Goal: Information Seeking & Learning: Learn about a topic

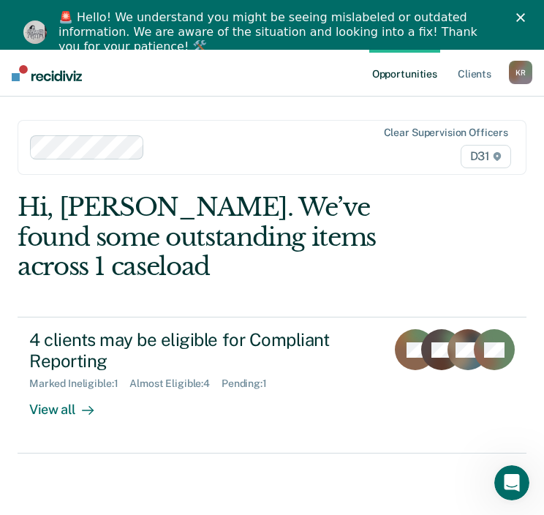
click at [224, 248] on div "Hi, [PERSON_NAME]. We’ve found some outstanding items across 1 caseload" at bounding box center [221, 236] width 407 height 89
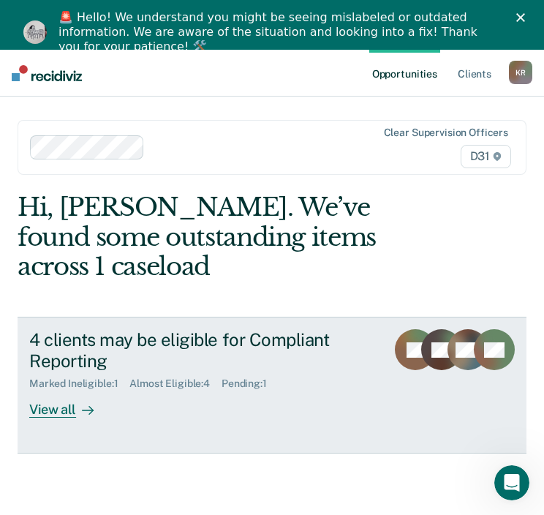
click at [46, 418] on div "View all" at bounding box center [70, 404] width 82 height 29
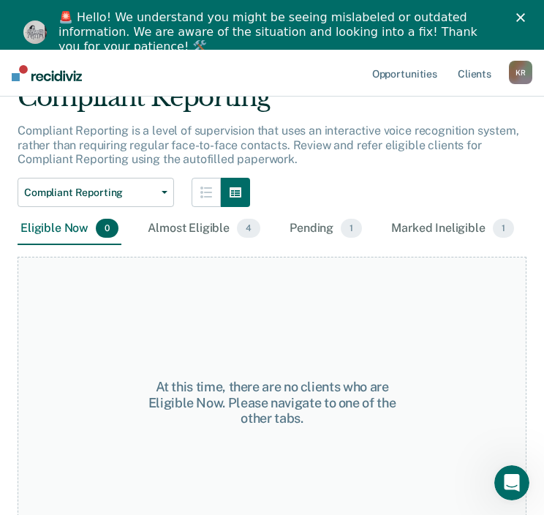
scroll to position [146, 0]
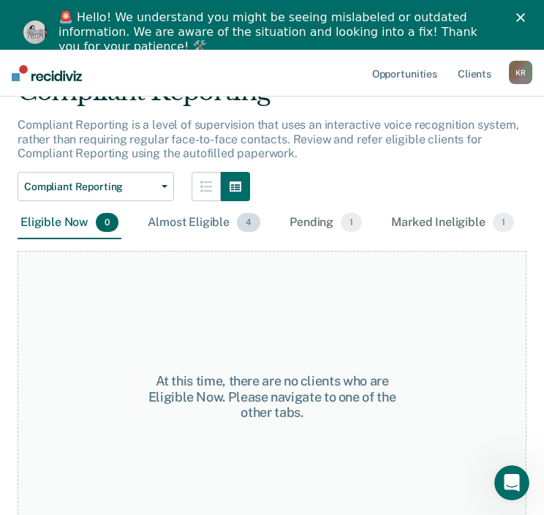
click at [176, 239] on div "Almost Eligible 4" at bounding box center [204, 223] width 118 height 32
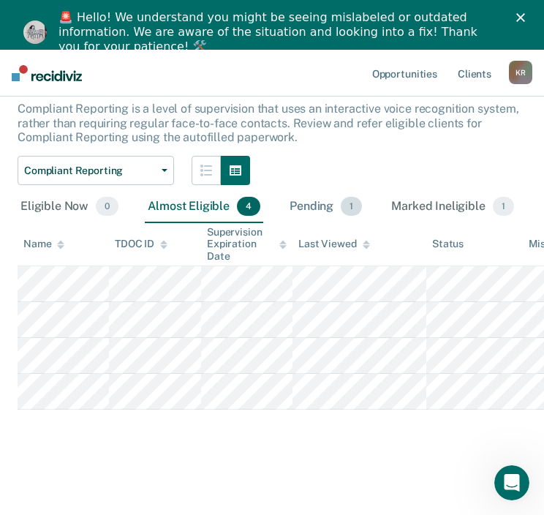
scroll to position [292, 0]
click at [444, 191] on div "Marked Ineligible 1" at bounding box center [452, 207] width 129 height 32
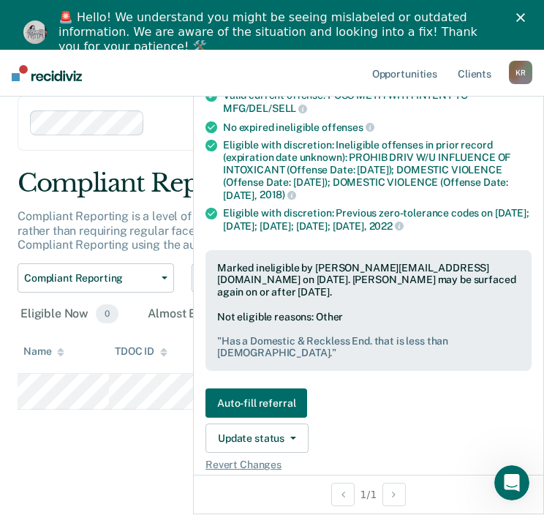
click at [240, 360] on pre "" Has a Domestic & Reckless End. that is less than [DEMOGRAPHIC_DATA]. "" at bounding box center [368, 347] width 303 height 25
click at [109, 209] on p "Compliant Reporting is a level of supervision that uses an interactive voice re…" at bounding box center [268, 230] width 501 height 42
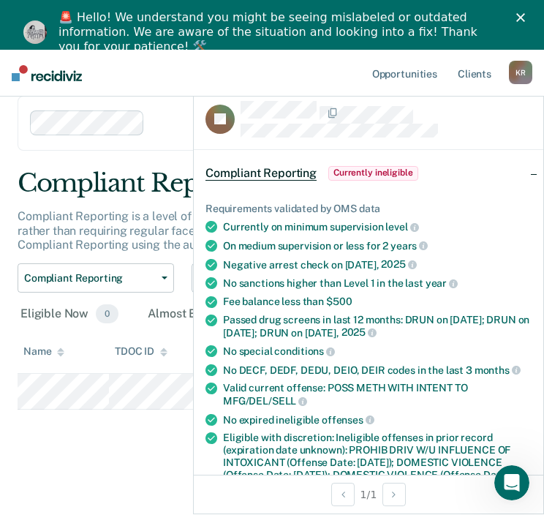
scroll to position [0, 0]
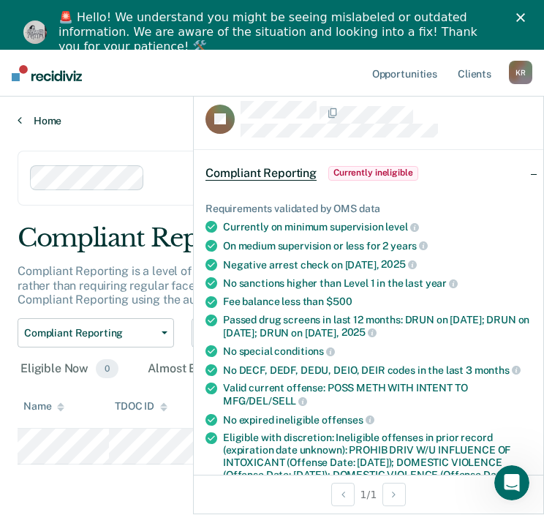
click at [54, 126] on link "Home" at bounding box center [272, 120] width 509 height 13
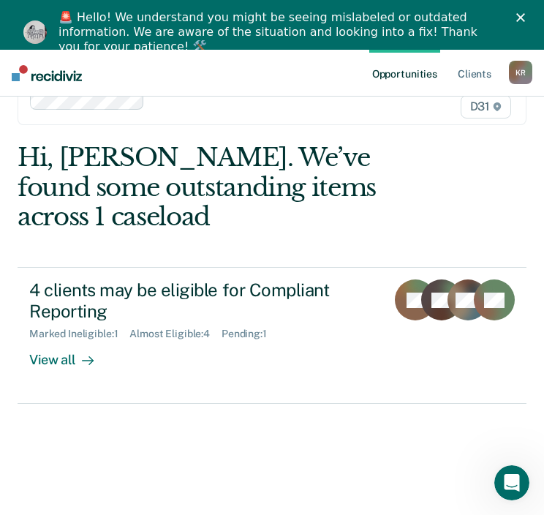
scroll to position [67, 0]
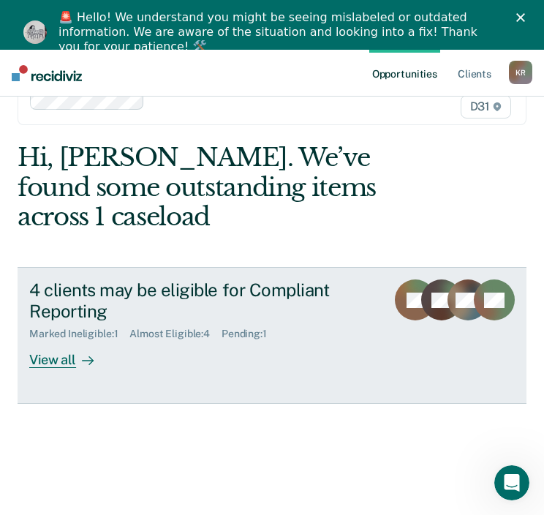
click at [179, 340] on div "Almost Eligible : 4" at bounding box center [175, 333] width 92 height 12
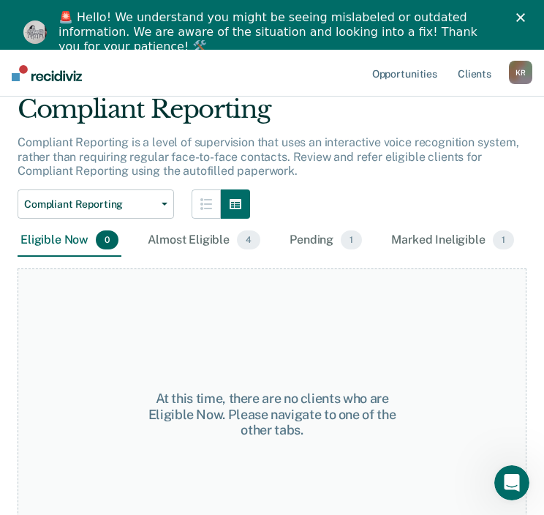
scroll to position [146, 0]
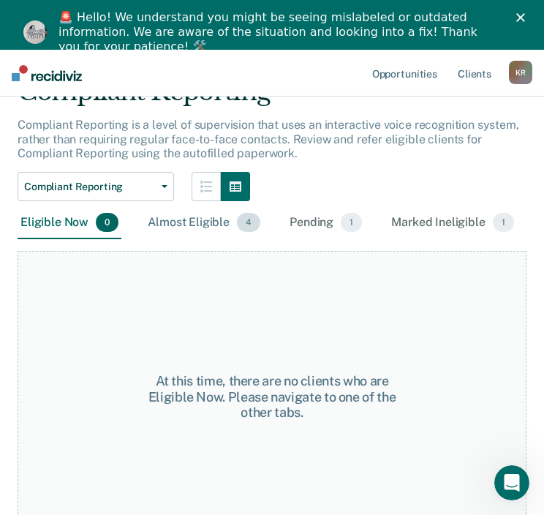
click at [186, 239] on div "Almost Eligible 4" at bounding box center [204, 223] width 118 height 32
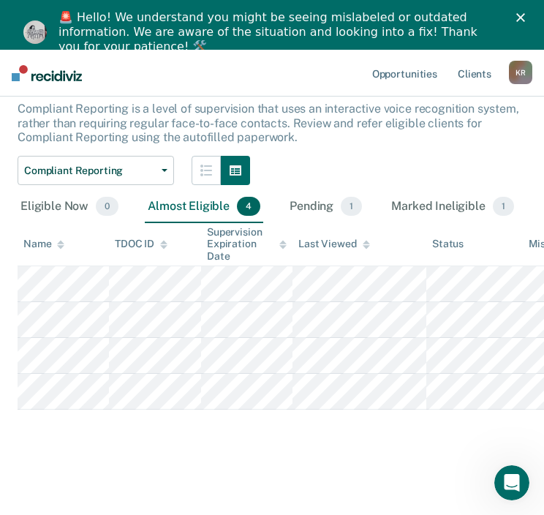
scroll to position [292, 0]
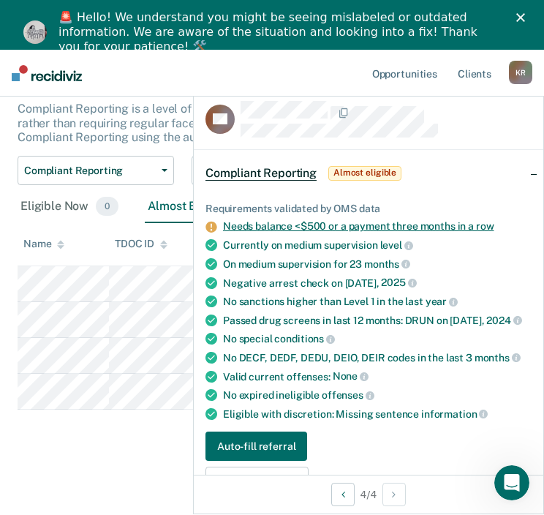
click at [300, 232] on link "Needs balance <$500 or a payment three months in a row" at bounding box center [358, 226] width 270 height 12
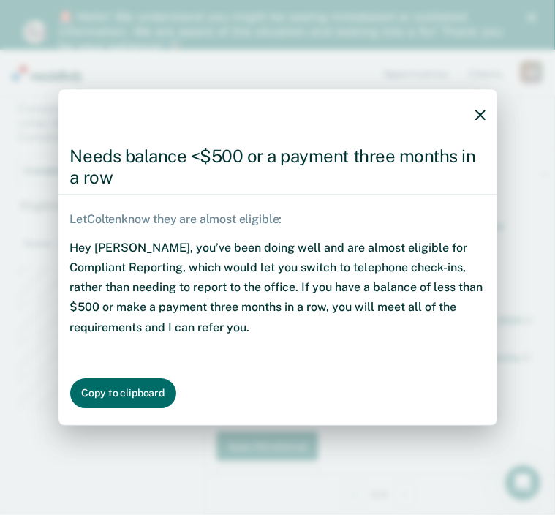
drag, startPoint x: 166, startPoint y: 267, endPoint x: 408, endPoint y: 269, distance: 241.9
click at [408, 269] on div "Hey [PERSON_NAME], you’ve been doing well and are almost eligible for Compliant…" at bounding box center [277, 299] width 439 height 123
click at [346, 272] on div "Hey [PERSON_NAME], you’ve been doing well and are almost eligible for Compliant…" at bounding box center [277, 299] width 439 height 123
click at [118, 310] on div "Hey [PERSON_NAME], you’ve been doing well and are almost eligible for Compliant…" at bounding box center [277, 299] width 439 height 123
drag, startPoint x: 110, startPoint y: 318, endPoint x: 230, endPoint y: 317, distance: 119.9
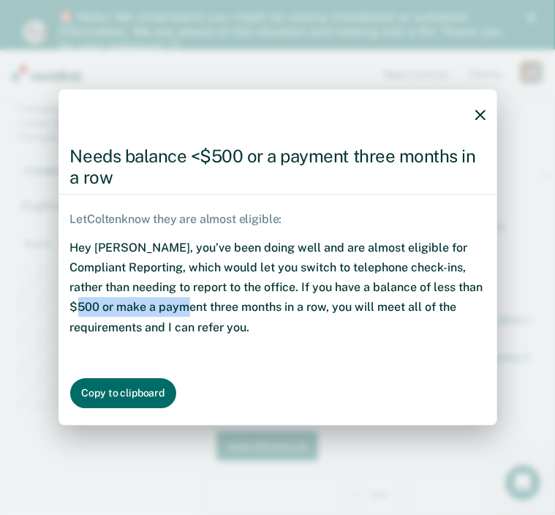
click at [230, 317] on div "Hey [PERSON_NAME], you’ve been doing well and are almost eligible for Compliant…" at bounding box center [277, 299] width 439 height 123
click at [232, 316] on div "Hey [PERSON_NAME], you’ve been doing well and are almost eligible for Compliant…" at bounding box center [277, 299] width 439 height 123
click at [238, 313] on div "Hey [PERSON_NAME], you’ve been doing well and are almost eligible for Compliant…" at bounding box center [277, 299] width 439 height 123
click at [179, 347] on div "Hey [PERSON_NAME], you’ve been doing well and are almost eligible for Compliant…" at bounding box center [277, 299] width 439 height 123
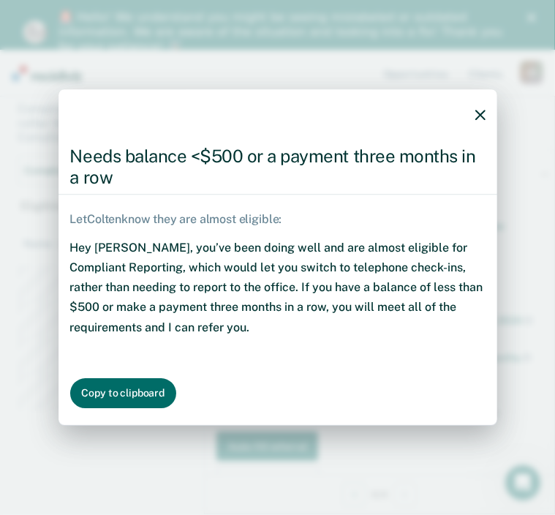
click at [485, 110] on icon "button" at bounding box center [480, 115] width 10 height 10
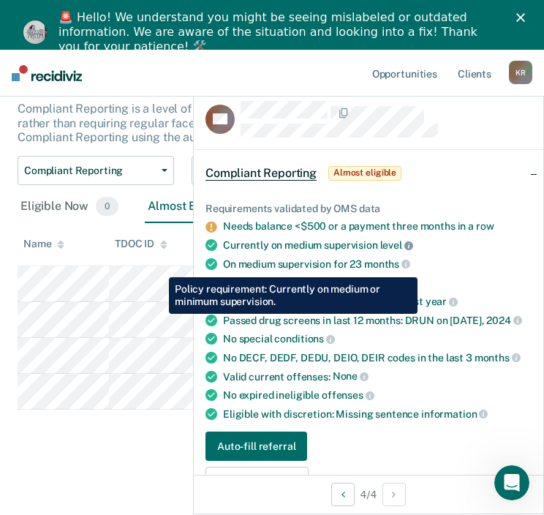
click at [404, 250] on icon at bounding box center [408, 245] width 9 height 9
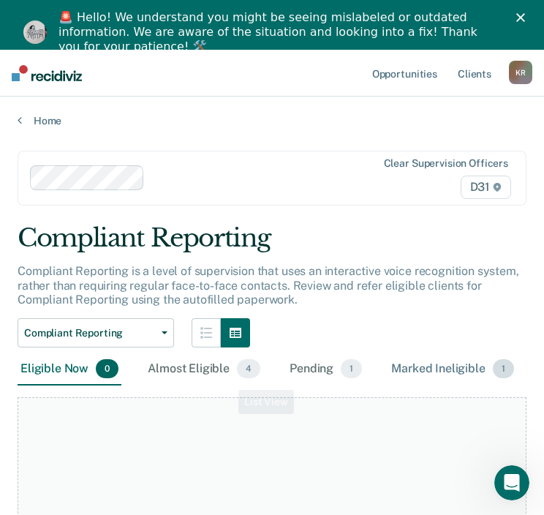
click at [448, 385] on div "Marked Ineligible 1" at bounding box center [452, 369] width 129 height 32
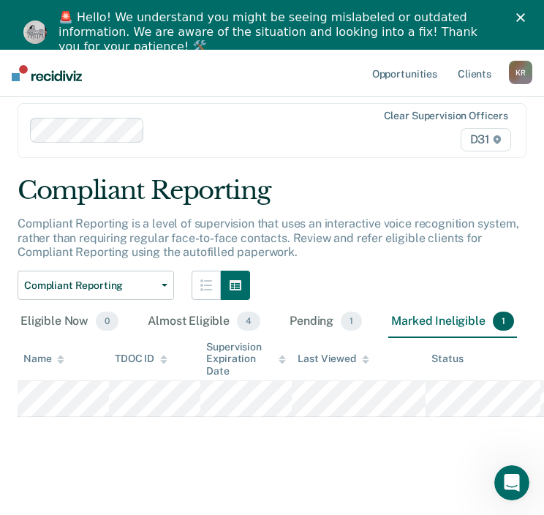
scroll to position [50, 0]
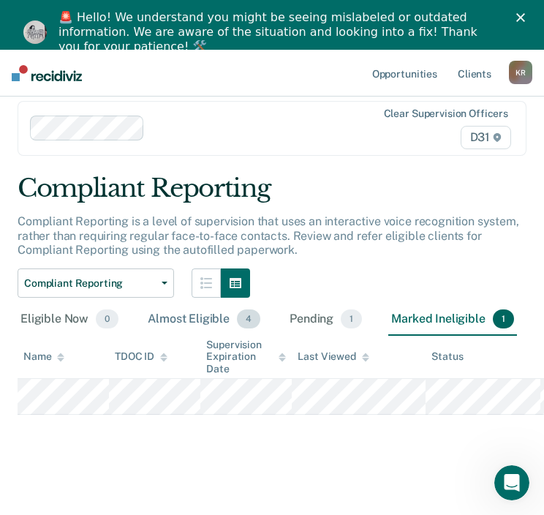
click at [189, 335] on div "Almost Eligible 4" at bounding box center [204, 319] width 118 height 32
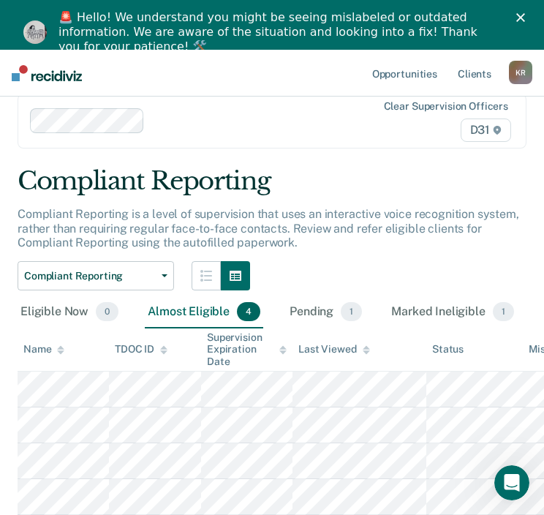
scroll to position [257, 0]
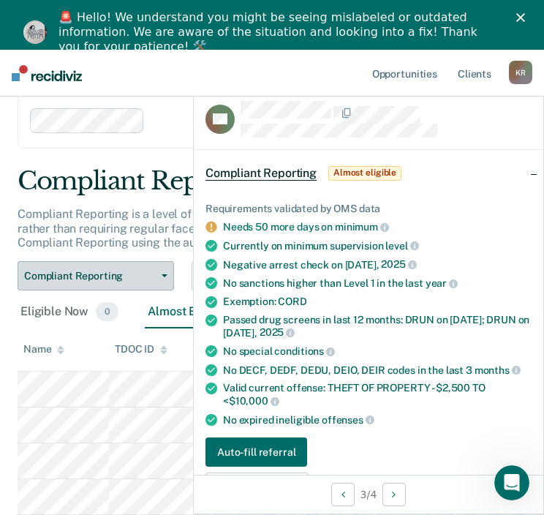
click at [83, 270] on span "Compliant Reporting" at bounding box center [90, 276] width 132 height 12
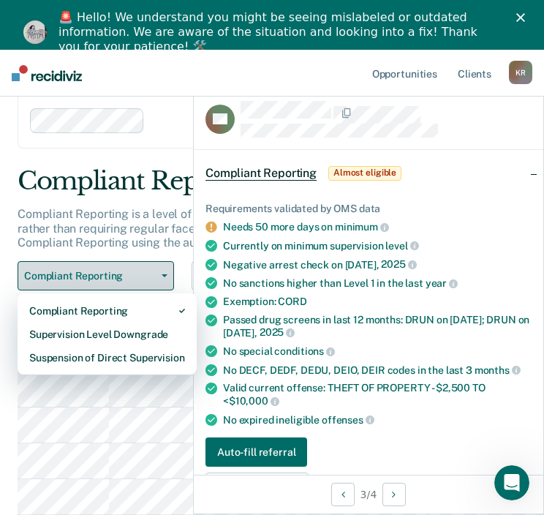
click at [83, 270] on span "Compliant Reporting" at bounding box center [90, 276] width 132 height 12
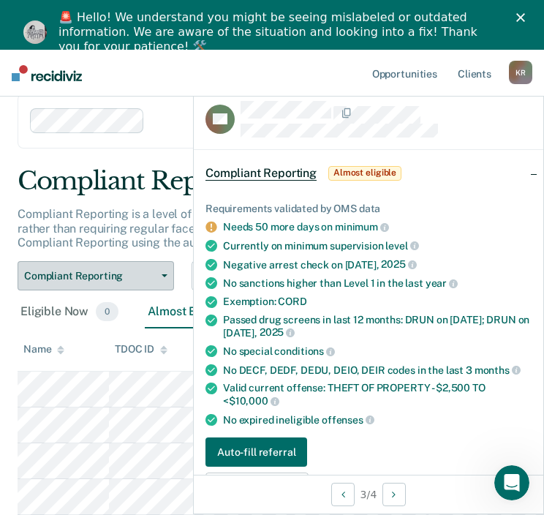
click at [83, 270] on span "Compliant Reporting" at bounding box center [90, 276] width 132 height 12
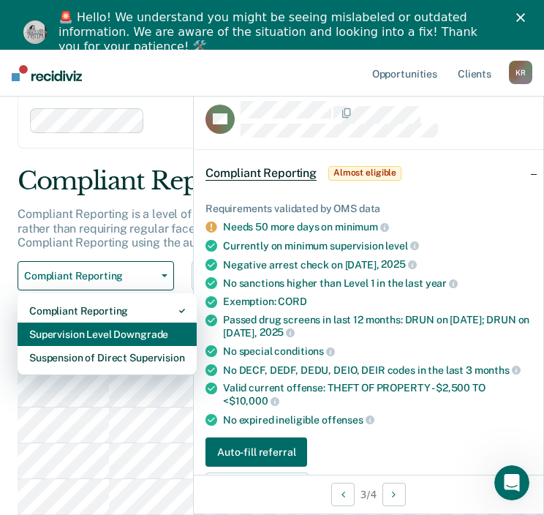
click at [88, 322] on div "Supervision Level Downgrade" at bounding box center [107, 333] width 156 height 23
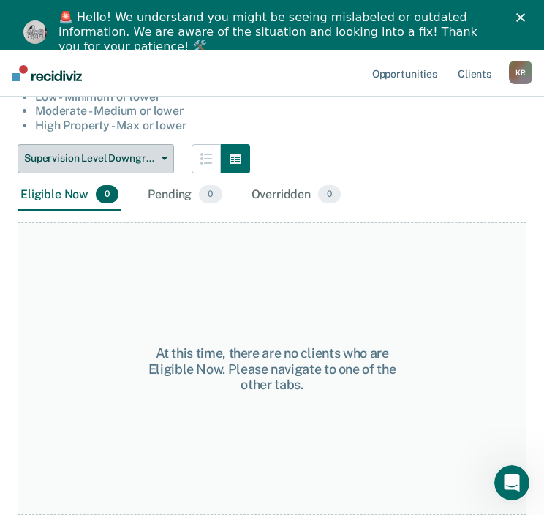
scroll to position [287, 0]
click at [110, 173] on button "Supervision Level Downgrade" at bounding box center [96, 158] width 156 height 29
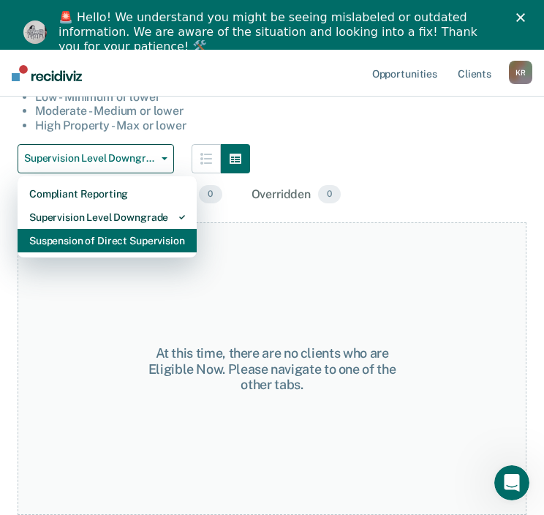
click at [76, 252] on div "Suspension of Direct Supervision" at bounding box center [107, 240] width 156 height 23
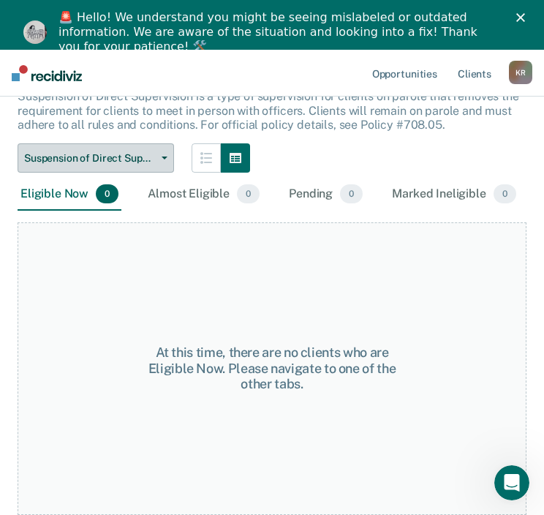
scroll to position [219, 0]
click at [94, 164] on span "Suspension of Direct Supervision" at bounding box center [90, 158] width 132 height 12
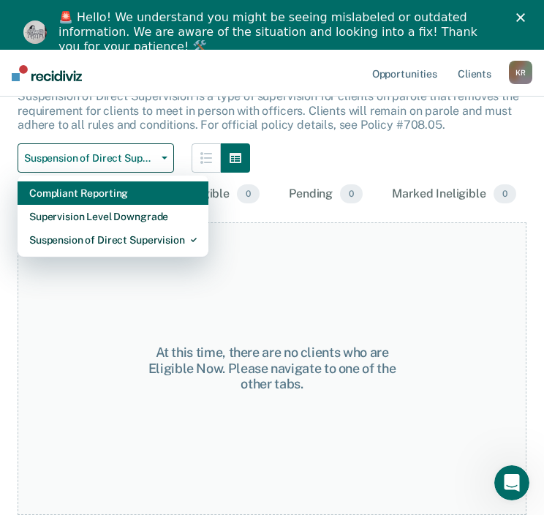
click at [74, 205] on div "Compliant Reporting" at bounding box center [112, 192] width 167 height 23
